Goal: Task Accomplishment & Management: Manage account settings

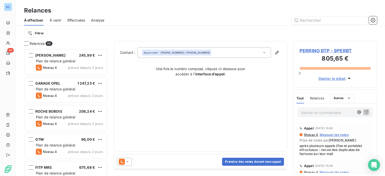
scroll to position [997, 0]
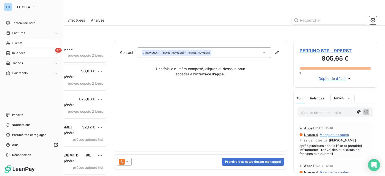
click at [23, 43] on div "Clients" at bounding box center [32, 43] width 56 height 8
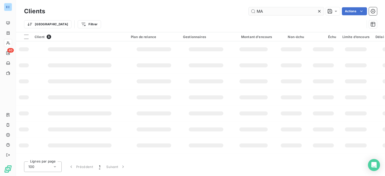
type input "M"
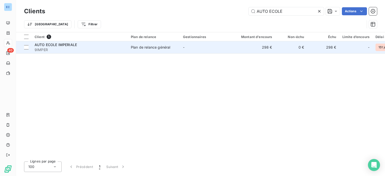
type input "AUTO ECOLE"
click at [161, 49] on div "Plan de relance général" at bounding box center [150, 47] width 39 height 5
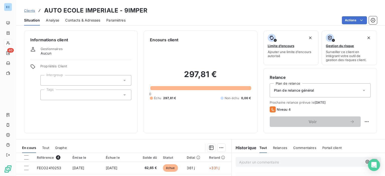
scroll to position [75, 0]
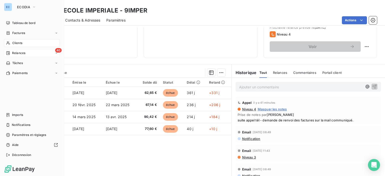
click at [18, 54] on span "Relances" at bounding box center [18, 53] width 13 height 5
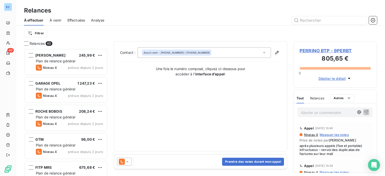
scroll to position [997, 0]
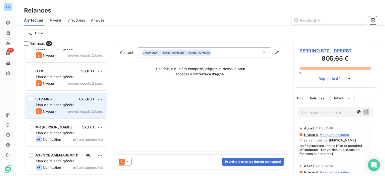
click at [52, 99] on div "FITP MRS 675,68 €" at bounding box center [69, 99] width 67 height 5
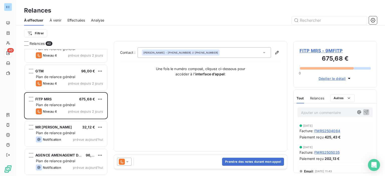
click at [315, 52] on span "FITP MRS - 9MFITP" at bounding box center [335, 50] width 71 height 7
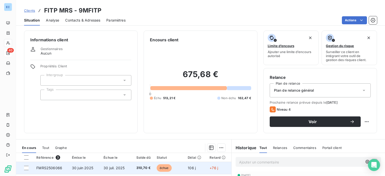
scroll to position [75, 0]
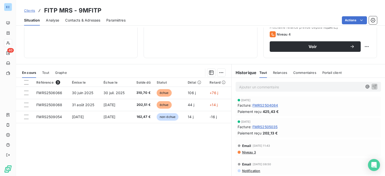
click at [88, 21] on span "Contacts & Adresses" at bounding box center [82, 20] width 35 height 5
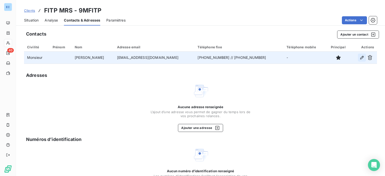
click at [361, 56] on icon "button" at bounding box center [363, 58] width 4 height 4
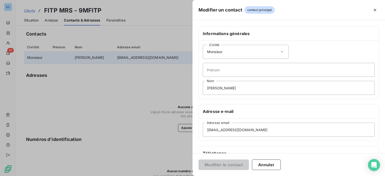
scroll to position [50, 0]
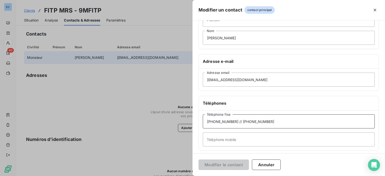
click at [232, 122] on input "[PHONE_NUMBER] // [PHONE_NUMBER]" at bounding box center [289, 122] width 172 height 14
type input "[PHONE_NUMBER] // [PHONE_NUMBER]"
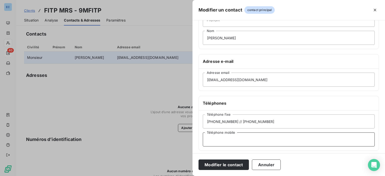
click at [222, 139] on input "Téléphone mobile" at bounding box center [289, 140] width 172 height 14
type input "[PHONE_NUMBER]"
click at [264, 120] on input "[PHONE_NUMBER] // [PHONE_NUMBER]" at bounding box center [289, 122] width 172 height 14
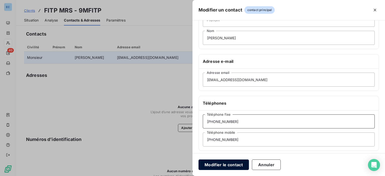
type input "[PHONE_NUMBER]"
click at [220, 168] on button "Modifier le contact" at bounding box center [224, 165] width 50 height 11
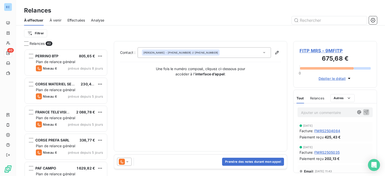
scroll to position [123, 80]
click at [277, 53] on icon "button" at bounding box center [277, 53] width 4 height 4
type input "[PERSON_NAME]"
type input "[EMAIL_ADDRESS][DOMAIN_NAME]"
type input "[PHONE_NUMBER] // [PHONE_NUMBER]"
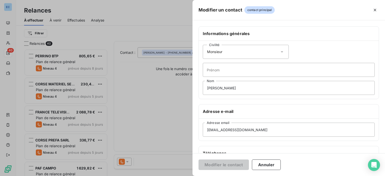
scroll to position [75, 0]
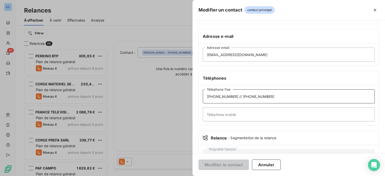
drag, startPoint x: 263, startPoint y: 97, endPoint x: 235, endPoint y: 101, distance: 28.4
click at [235, 101] on input "[PHONE_NUMBER] // [PHONE_NUMBER]" at bounding box center [289, 97] width 172 height 14
click at [215, 115] on input "Téléphone mobile" at bounding box center [289, 115] width 172 height 14
paste input "/ [PHONE_NUMBER]"
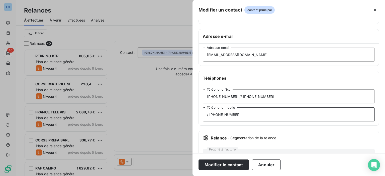
click at [210, 113] on input "/ [PHONE_NUMBER]" at bounding box center [289, 115] width 172 height 14
type input "[PHONE_NUMBER]"
click at [261, 95] on input "[PHONE_NUMBER] // [PHONE_NUMBER]" at bounding box center [289, 97] width 172 height 14
click at [253, 95] on input "[PHONE_NUMBER] // [PHONE_NUMBER]" at bounding box center [289, 97] width 172 height 14
type input "[PHONE_NUMBER] // [PHONE_NUMBER]"
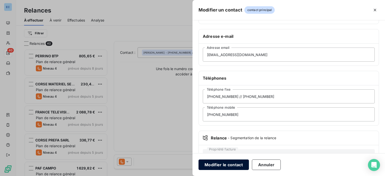
click at [220, 165] on button "Modifier le contact" at bounding box center [224, 165] width 50 height 11
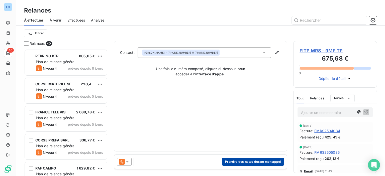
click at [244, 161] on button "Prendre des notes durant mon appel" at bounding box center [253, 162] width 62 height 8
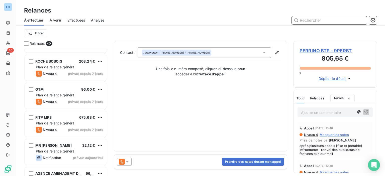
scroll to position [997, 0]
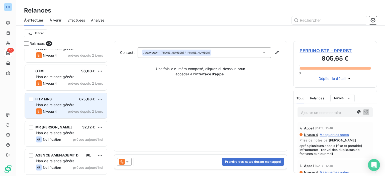
click at [47, 103] on span "Plan de relance général" at bounding box center [55, 105] width 39 height 4
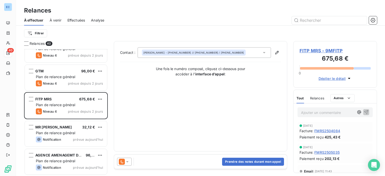
click at [310, 53] on span "FITP MRS - 9MFITP" at bounding box center [335, 50] width 71 height 7
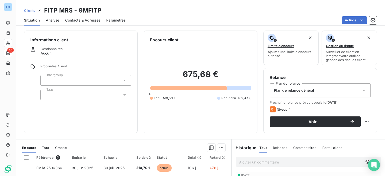
click at [69, 19] on span "Contacts & Adresses" at bounding box center [82, 20] width 35 height 5
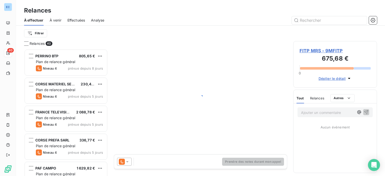
scroll to position [123, 80]
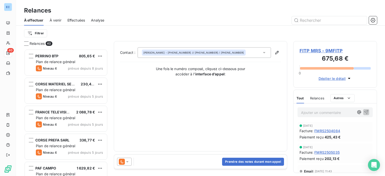
click at [307, 52] on span "FITP MRS - 9MFITP" at bounding box center [335, 50] width 71 height 7
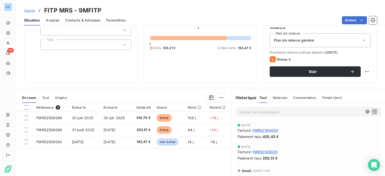
scroll to position [88, 0]
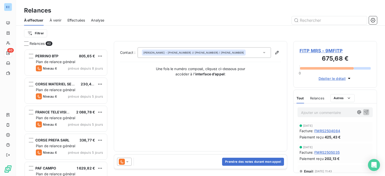
scroll to position [123, 80]
click at [175, 51] on div "[PERSON_NAME] - [PHONE_NUMBER] // [PHONE_NUMBER] / [PHONE_NUMBER]" at bounding box center [194, 53] width 101 height 4
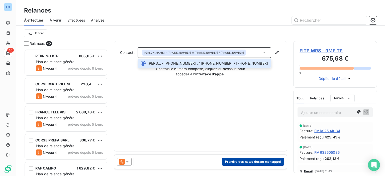
click at [241, 161] on button "Prendre des notes durant mon appel" at bounding box center [253, 162] width 62 height 8
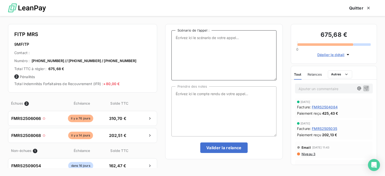
click at [176, 43] on textarea "Scénario de l’appel :" at bounding box center [224, 55] width 105 height 50
type textarea "2 Factures impayées"
click at [177, 95] on textarea "Prendre des notes" at bounding box center [224, 112] width 105 height 50
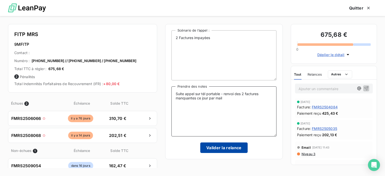
type textarea "Suite appel sur tél portable - renvoi des 2 factures manquantes ce jour par mail"
click at [235, 147] on button "Valider la relance" at bounding box center [223, 148] width 47 height 11
